Goal: Navigation & Orientation: Find specific page/section

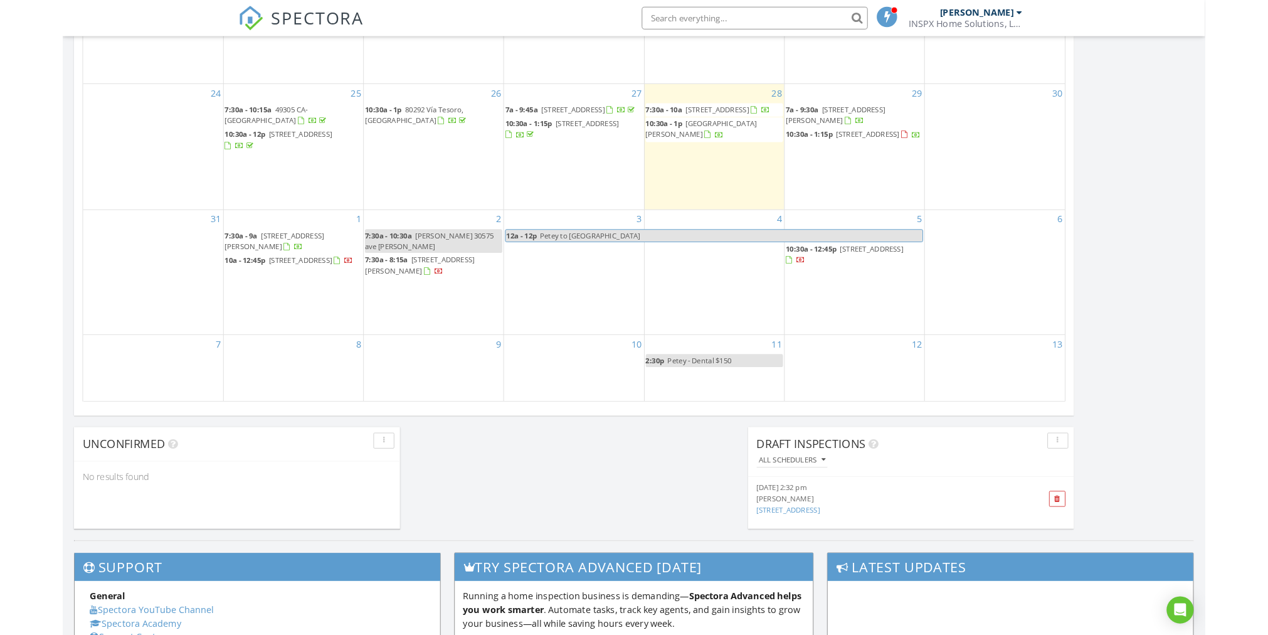
scroll to position [1160, 1286]
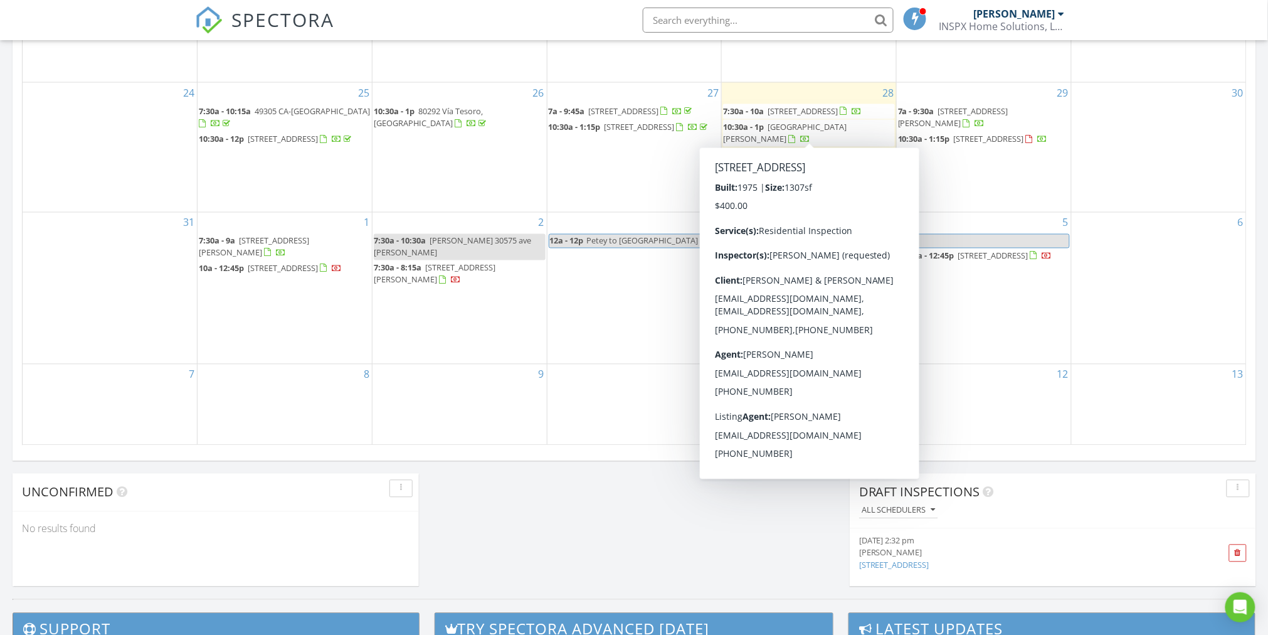
click at [840, 117] on div at bounding box center [845, 112] width 10 height 10
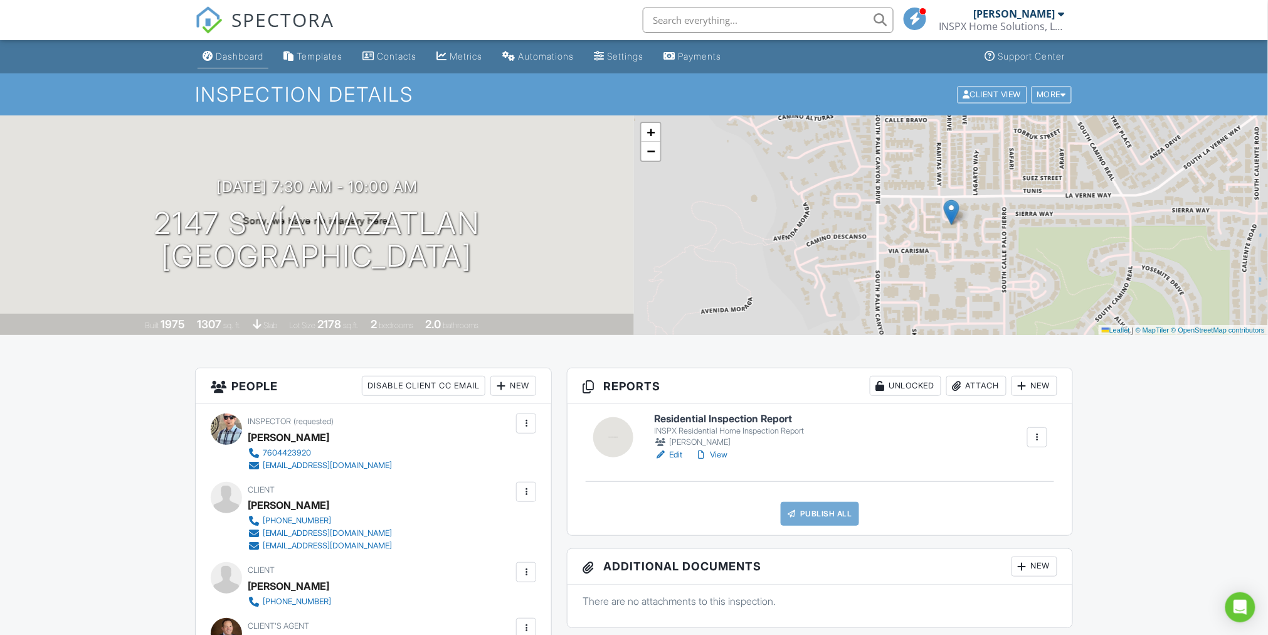
click at [240, 52] on div "Dashboard" at bounding box center [240, 56] width 48 height 11
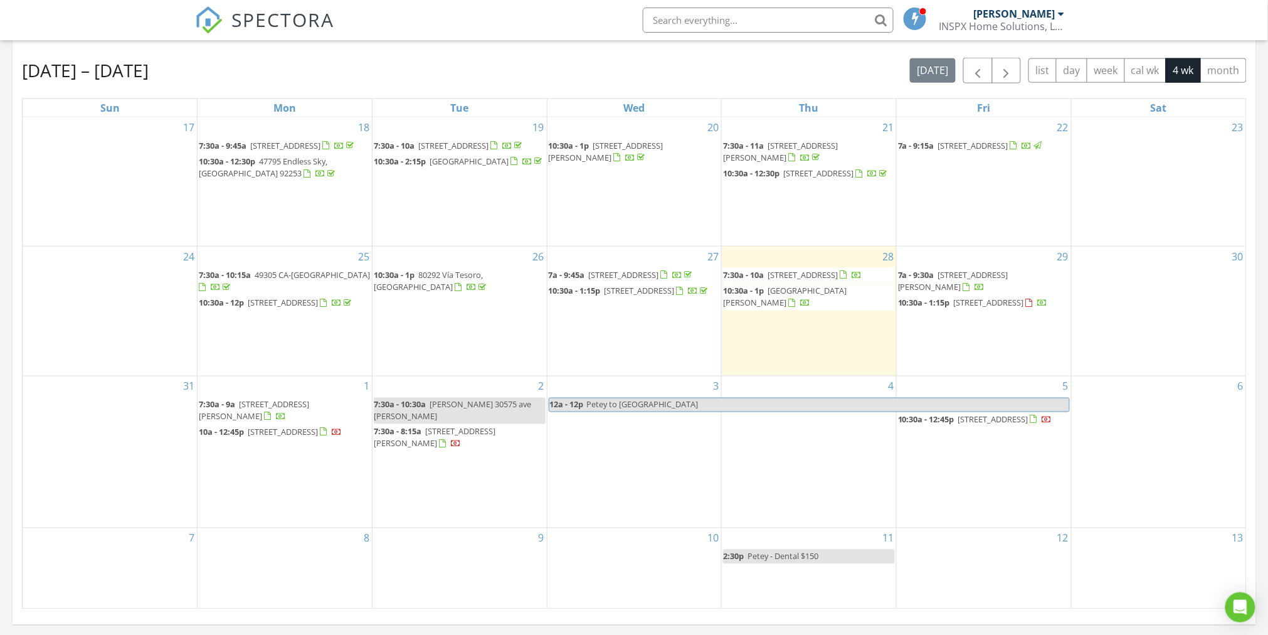
scroll to position [542, 0]
